Goal: Use online tool/utility: Utilize a website feature to perform a specific function

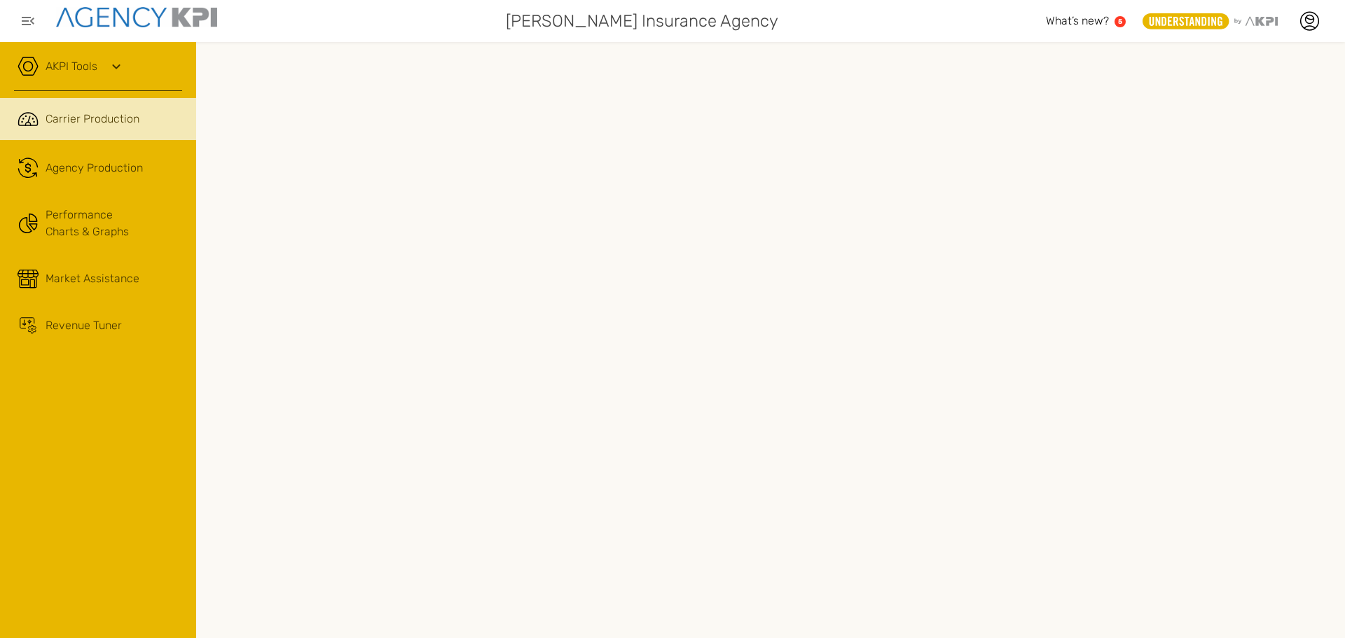
click at [92, 69] on link "AKPI Tools" at bounding box center [72, 66] width 52 height 17
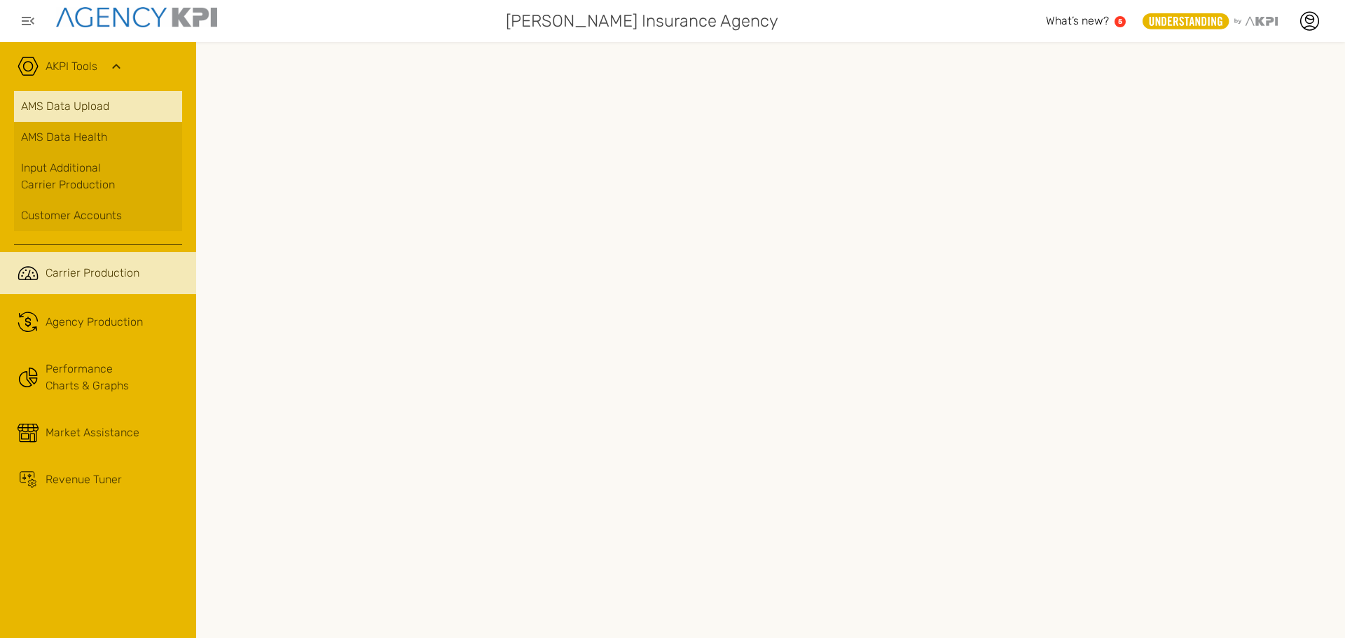
click at [111, 102] on link "AMS Data Upload" at bounding box center [98, 106] width 168 height 31
